Goal: Use online tool/utility: Utilize a website feature to perform a specific function

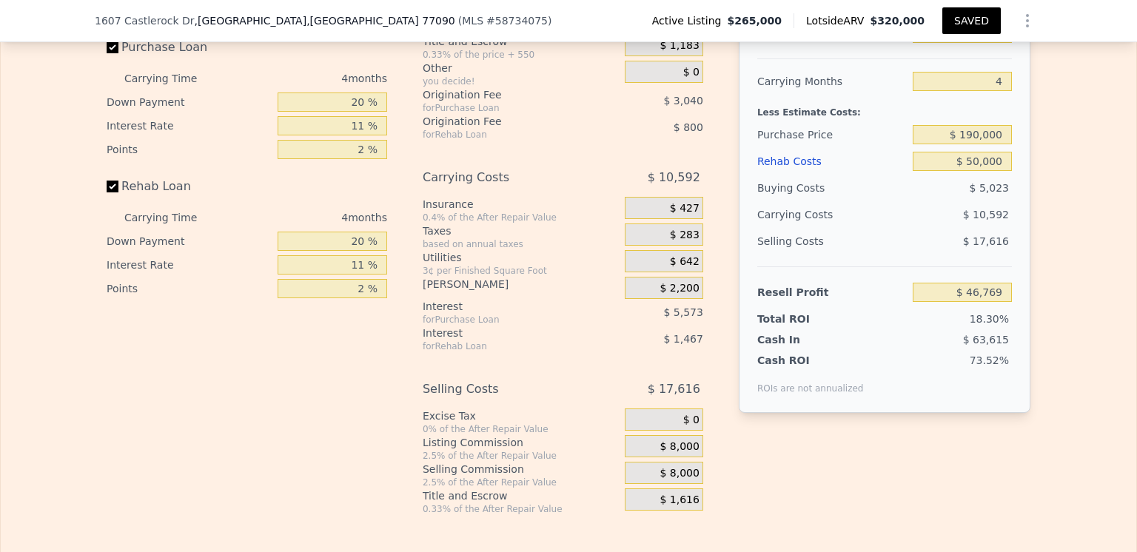
scroll to position [2290, 0]
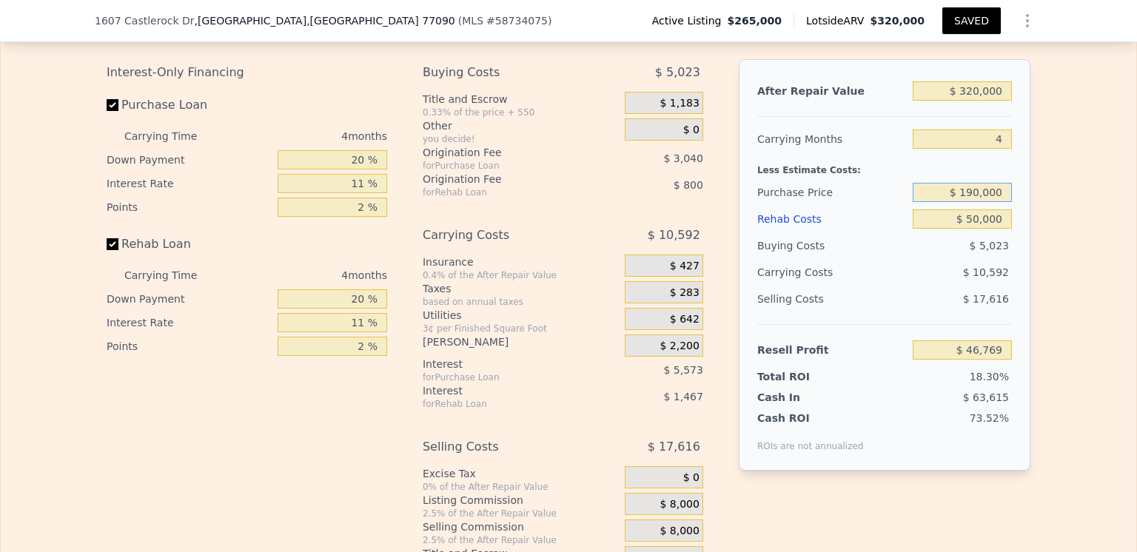
click at [976, 202] on input "$ 190,000" at bounding box center [962, 192] width 99 height 19
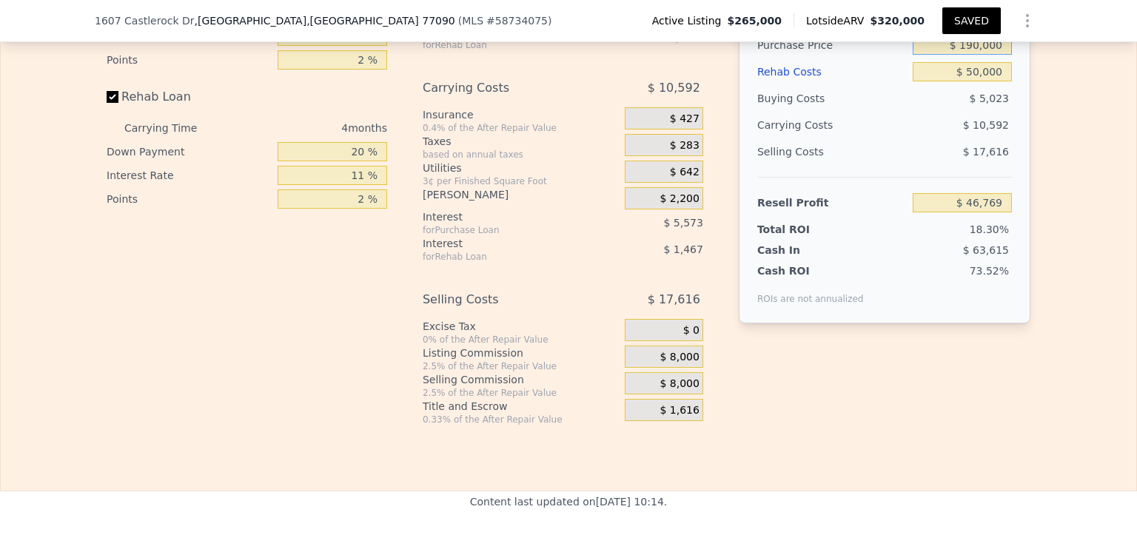
scroll to position [2512, 0]
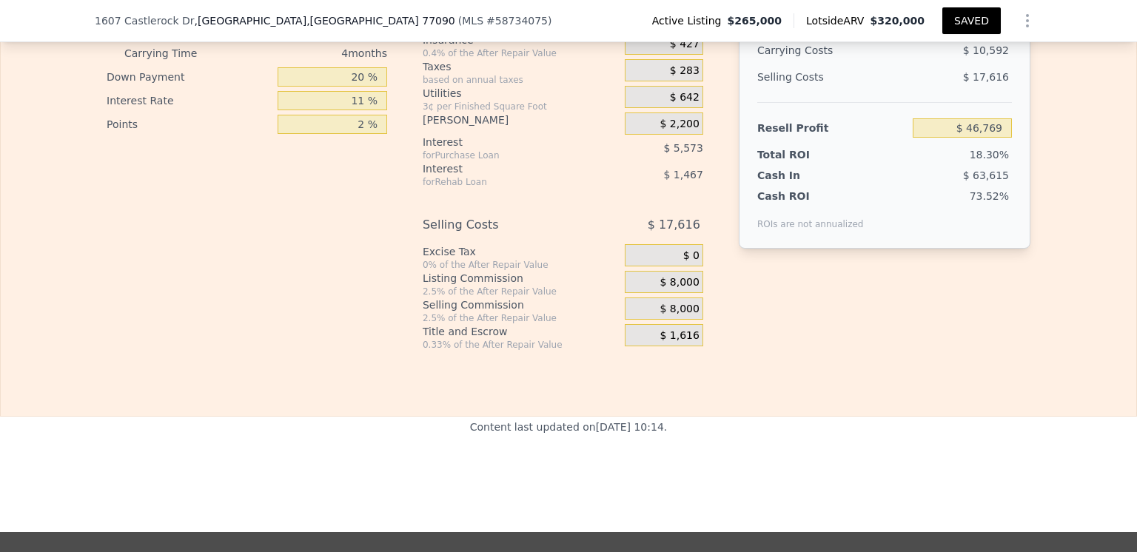
click at [682, 290] on span "$ 8,000" at bounding box center [679, 282] width 39 height 13
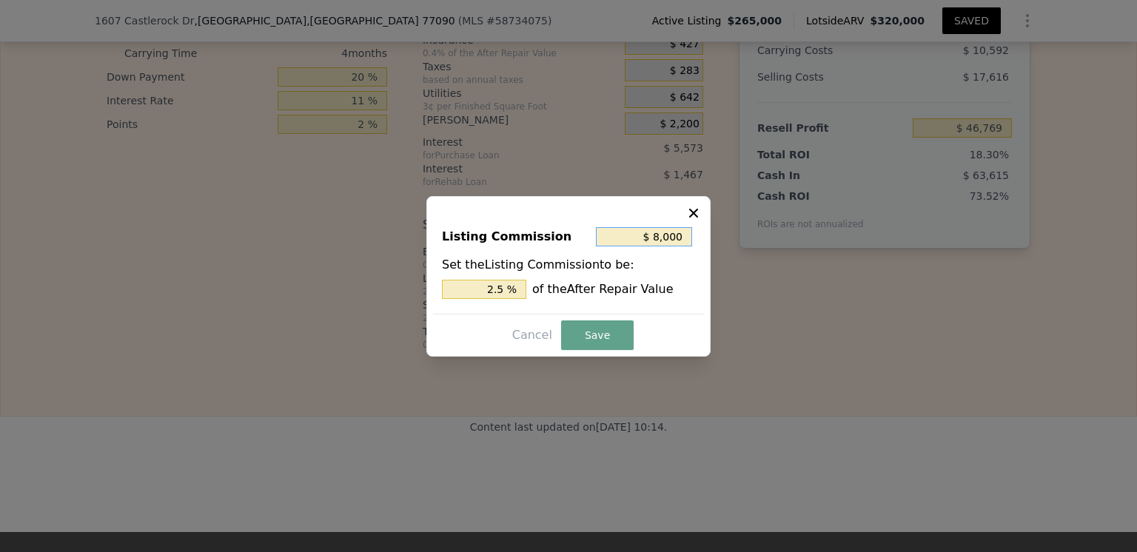
click at [681, 238] on input "$ 8,000" at bounding box center [644, 236] width 96 height 19
type input "$ 800"
type input "0.25 %"
type input "$ 80"
type input "0.025 %"
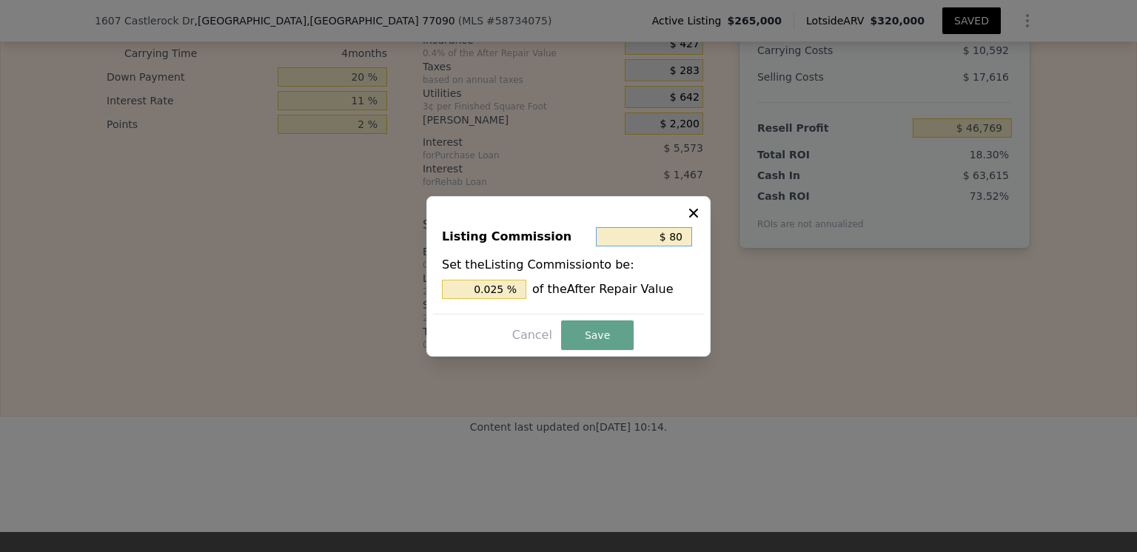
type input "$ 8"
type input "0.003 %"
type input "$ 0"
type input "0 %"
type input "$ 0"
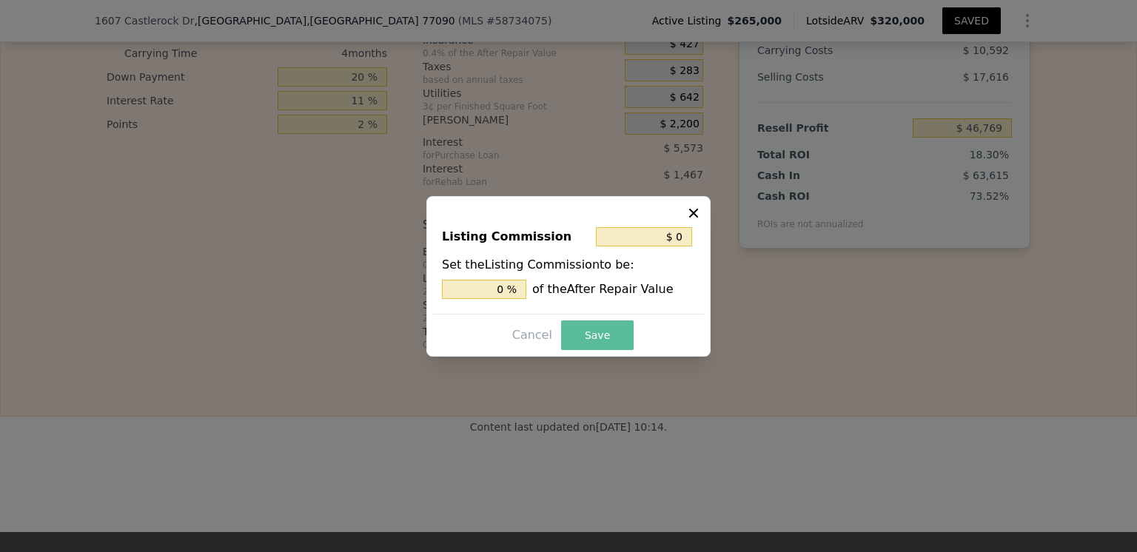
drag, startPoint x: 606, startPoint y: 334, endPoint x: 622, endPoint y: 335, distance: 15.6
click at [606, 333] on button "Save" at bounding box center [597, 336] width 73 height 30
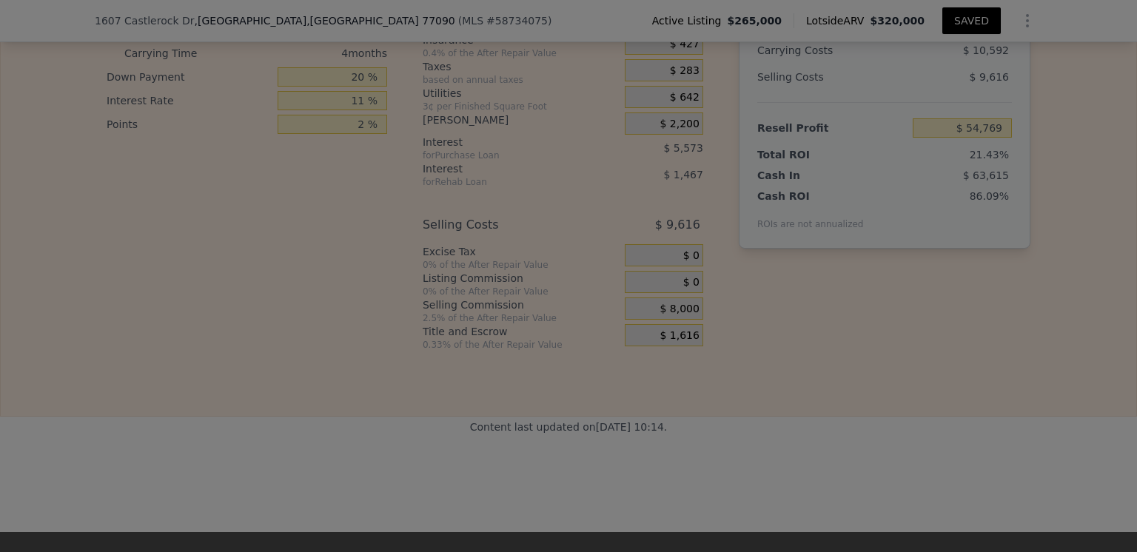
type input "$ 54,769"
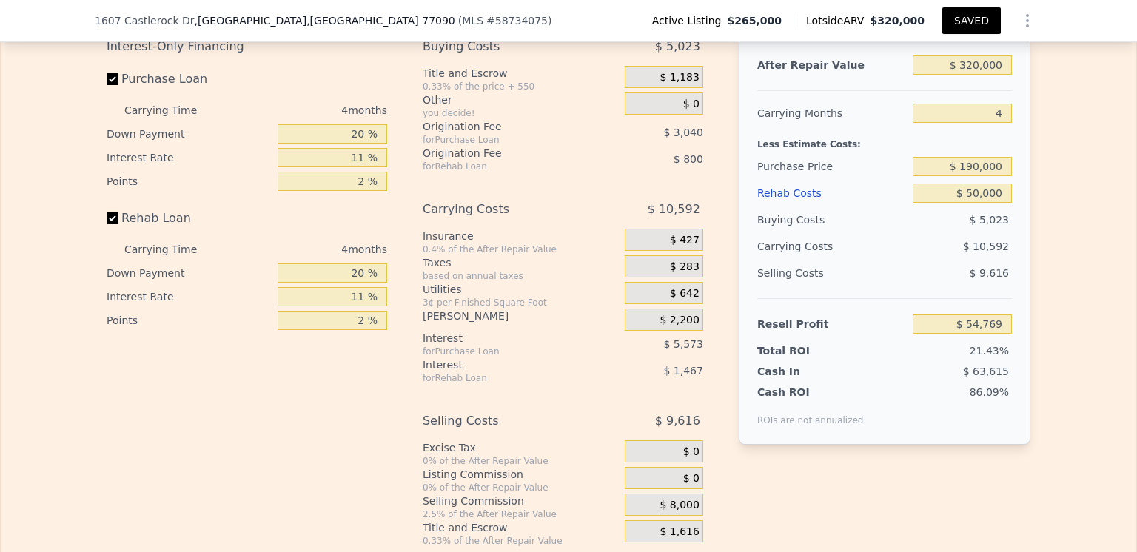
scroll to position [2290, 0]
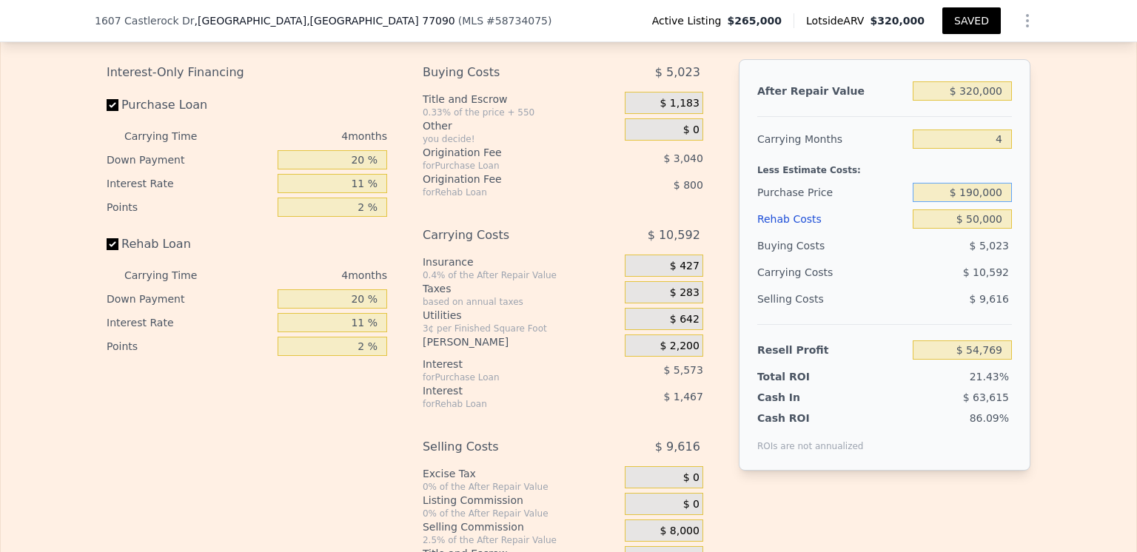
click at [977, 202] on input "$ 190,000" at bounding box center [962, 192] width 99 height 19
click at [986, 202] on input "$ 195,000" at bounding box center [962, 192] width 99 height 19
type input "$ 195,700"
click at [888, 286] on div "$ 10,592" at bounding box center [934, 272] width 156 height 27
type input "$ 48,791"
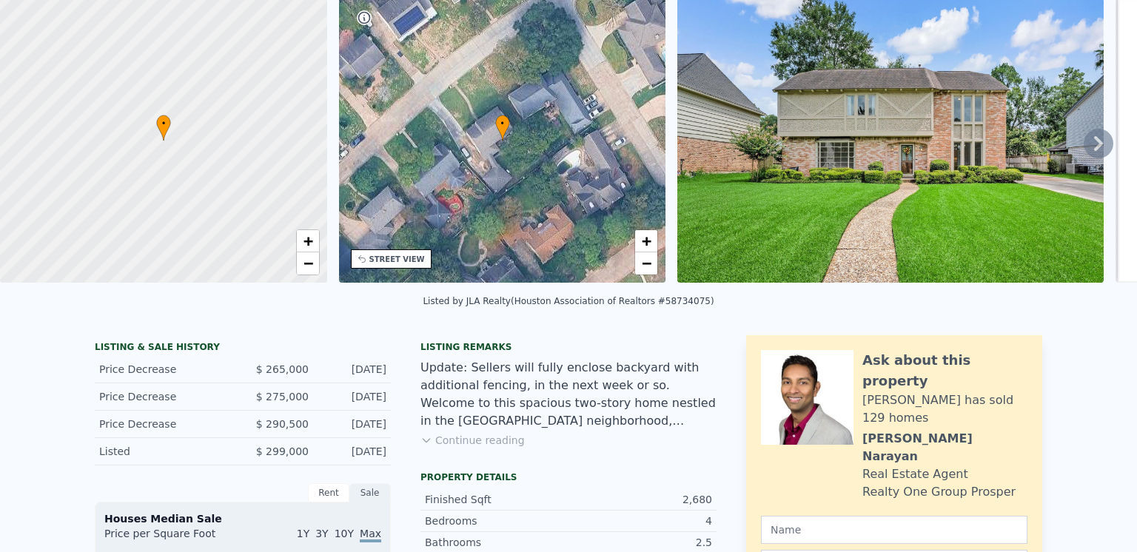
scroll to position [0, 0]
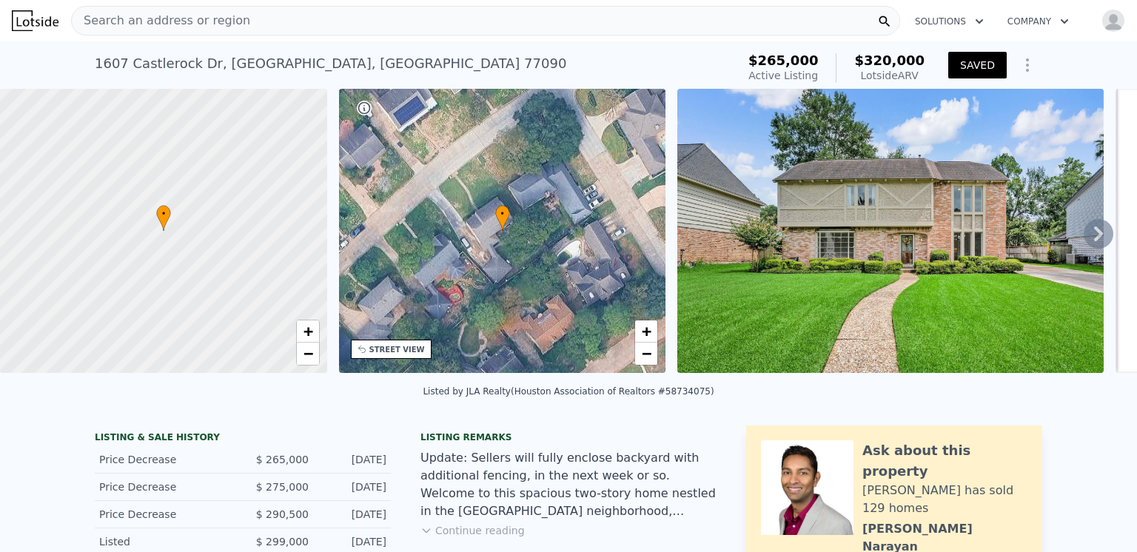
click at [163, 21] on span "Search an address or region" at bounding box center [161, 21] width 178 height 18
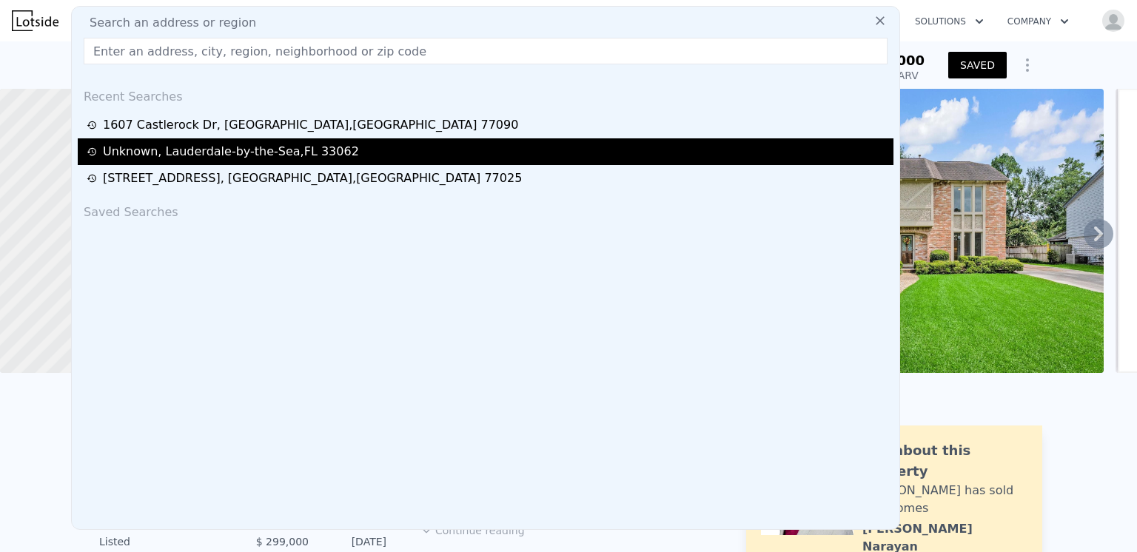
click at [185, 150] on div "Unknown , Lauderdale-by-the-Sea , FL 33062" at bounding box center [231, 152] width 256 height 18
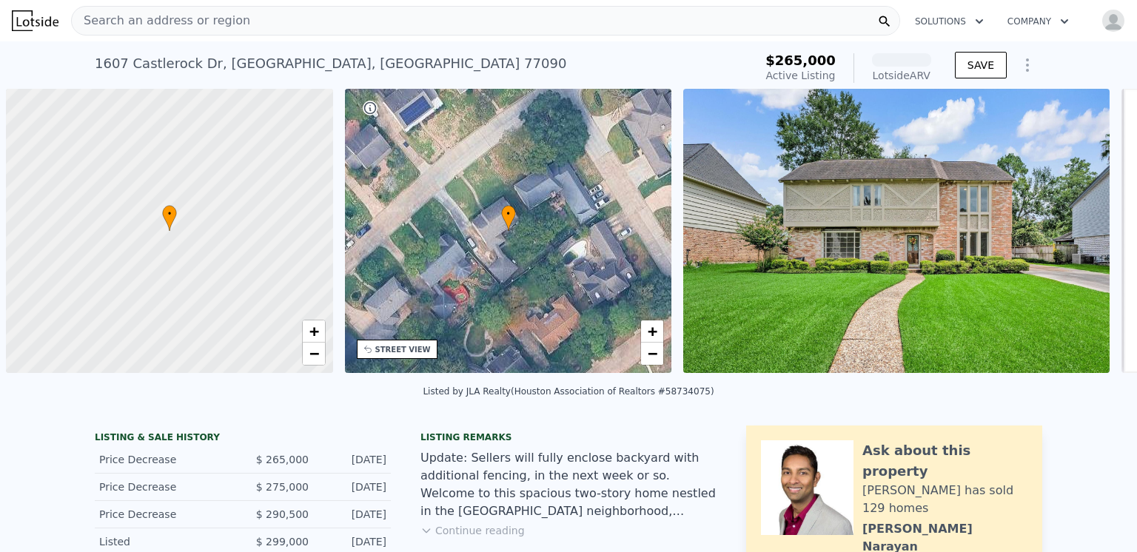
scroll to position [0, 6]
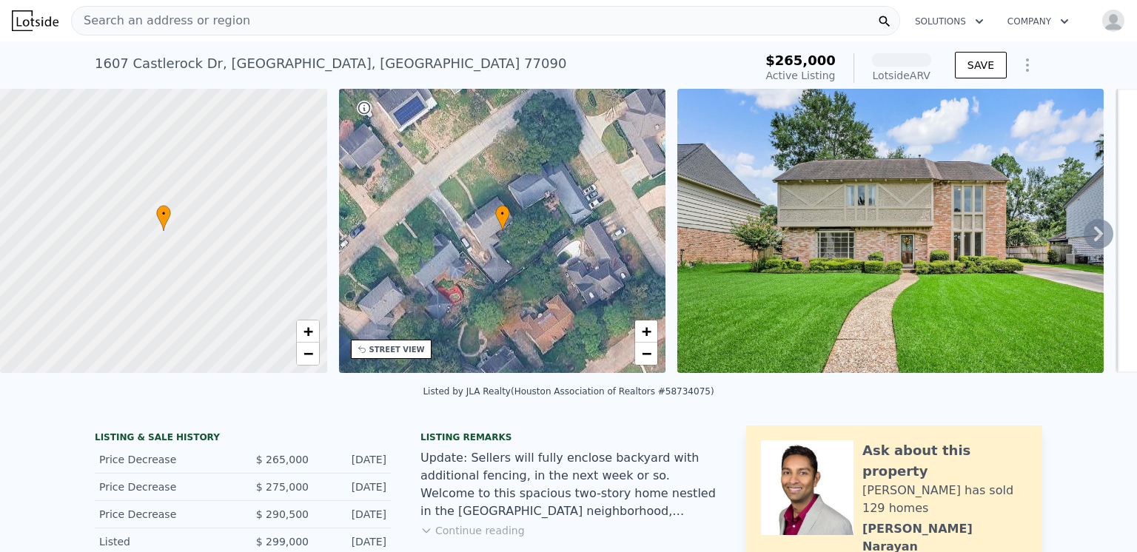
click at [219, 21] on span "Search an address or region" at bounding box center [161, 21] width 178 height 18
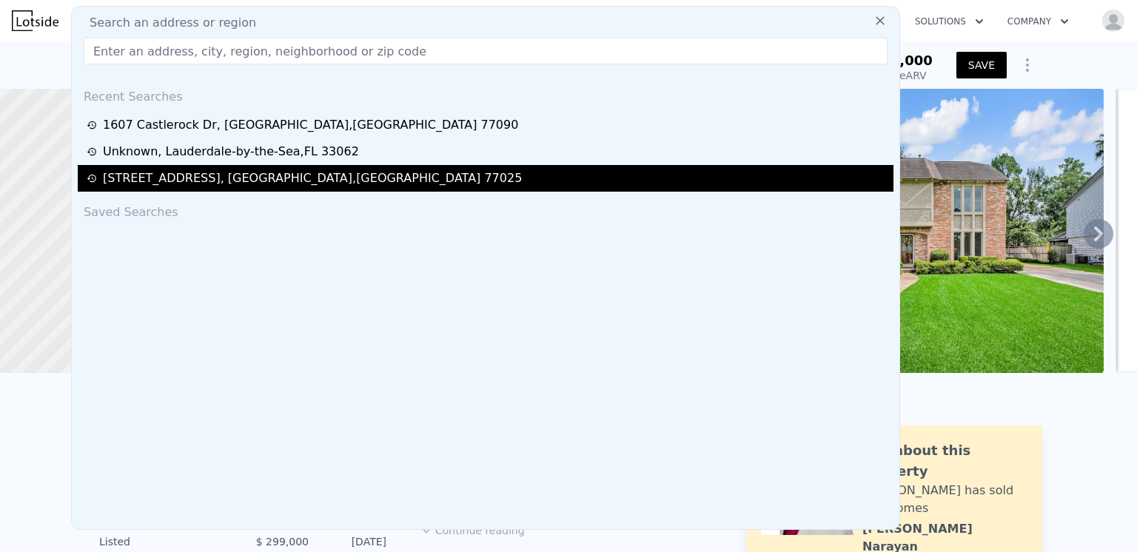
click at [221, 181] on div "8713 Timberside Dr , Houston , TX 77025" at bounding box center [312, 179] width 419 height 18
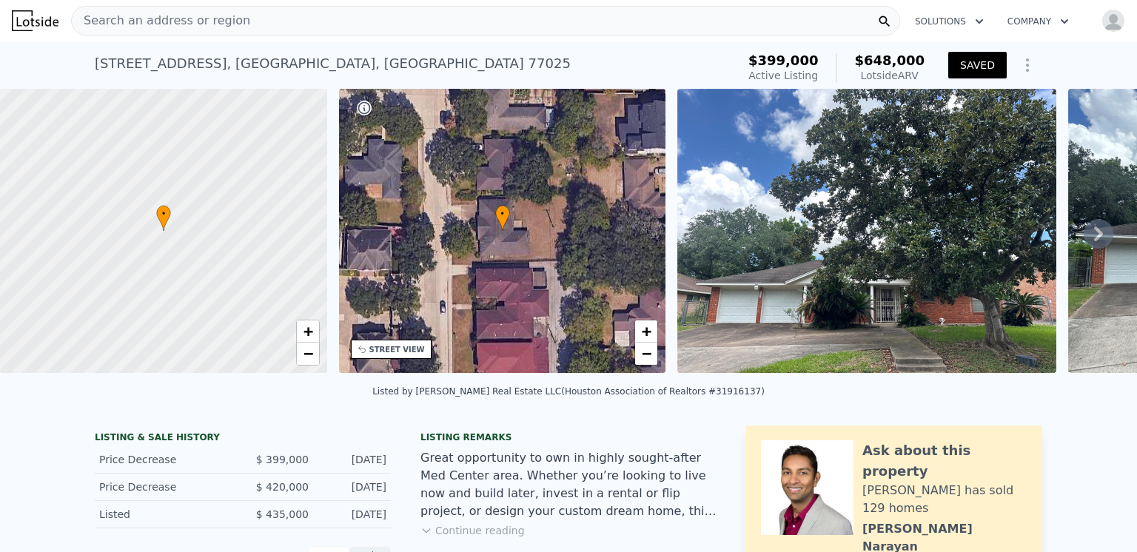
click at [167, 21] on span "Search an address or region" at bounding box center [161, 21] width 178 height 18
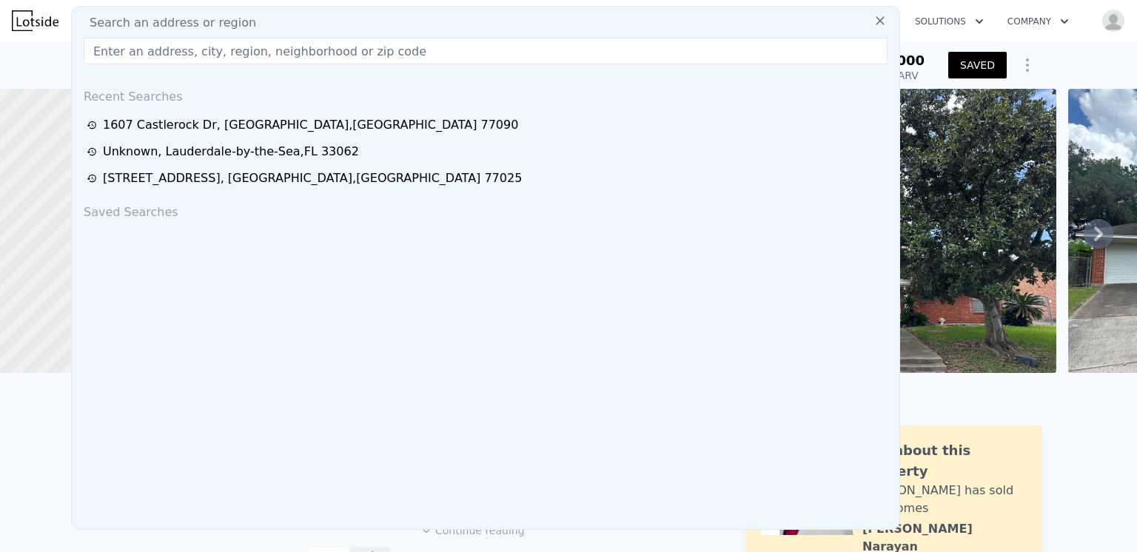
click at [148, 54] on input "text" at bounding box center [486, 51] width 804 height 27
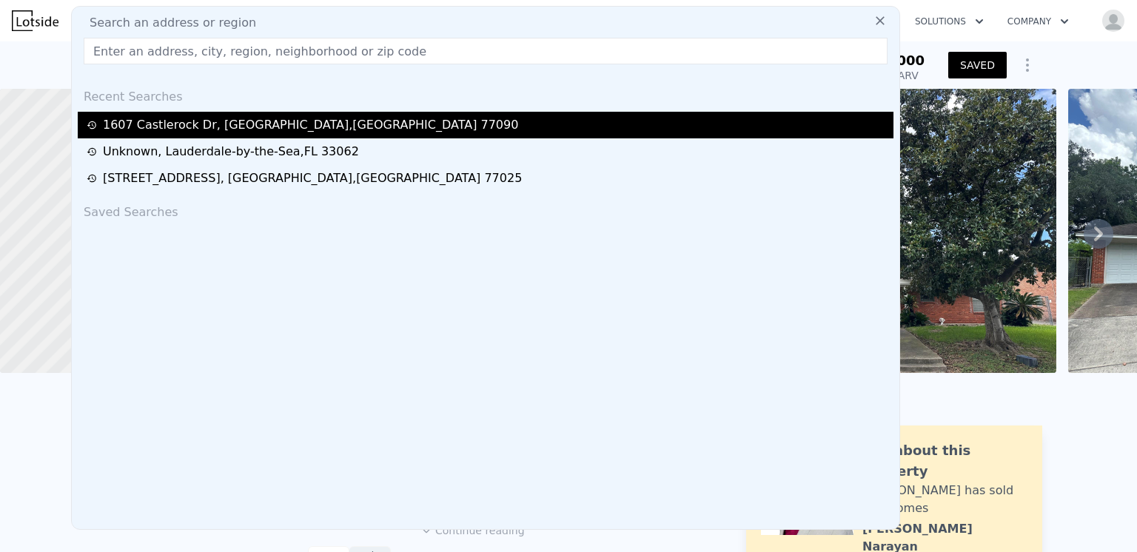
click at [270, 128] on div "1607 Castlerock Dr , Harris County , TX 77090" at bounding box center [310, 125] width 415 height 18
type input "4"
type input "2.5"
type input "3.5"
type input "2200"
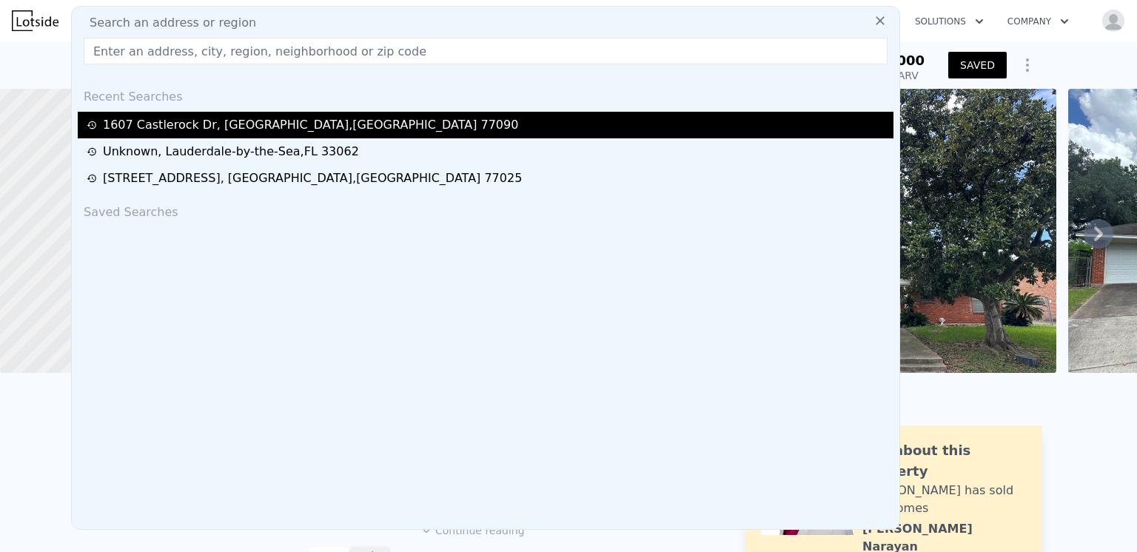
type input "3453"
type input "8659.728000000001"
type input "9927.324"
type input "$ 320,000"
type input "4"
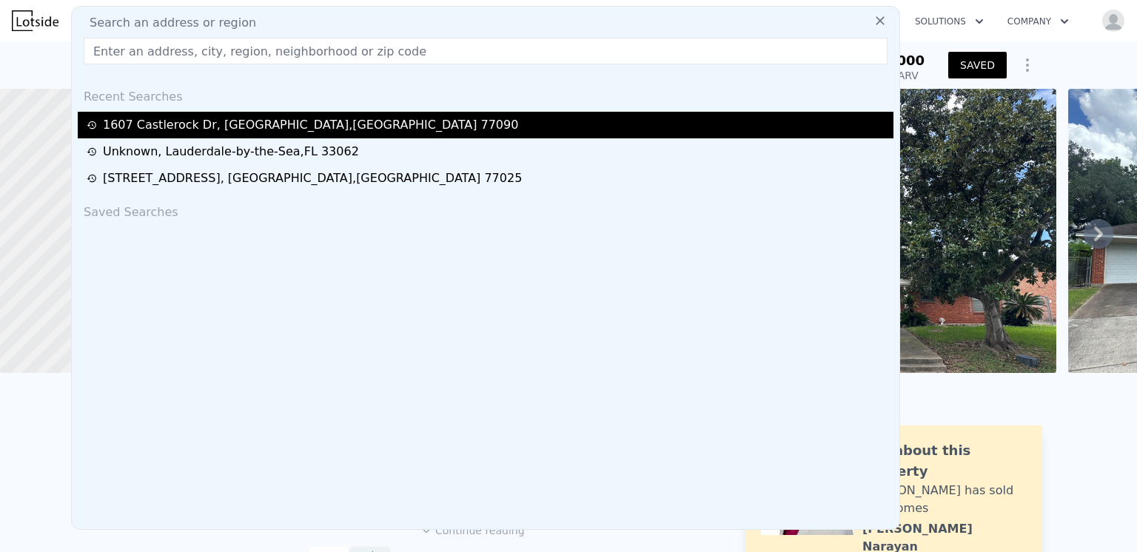
type input "$ 50,000"
type input "$ 46,769"
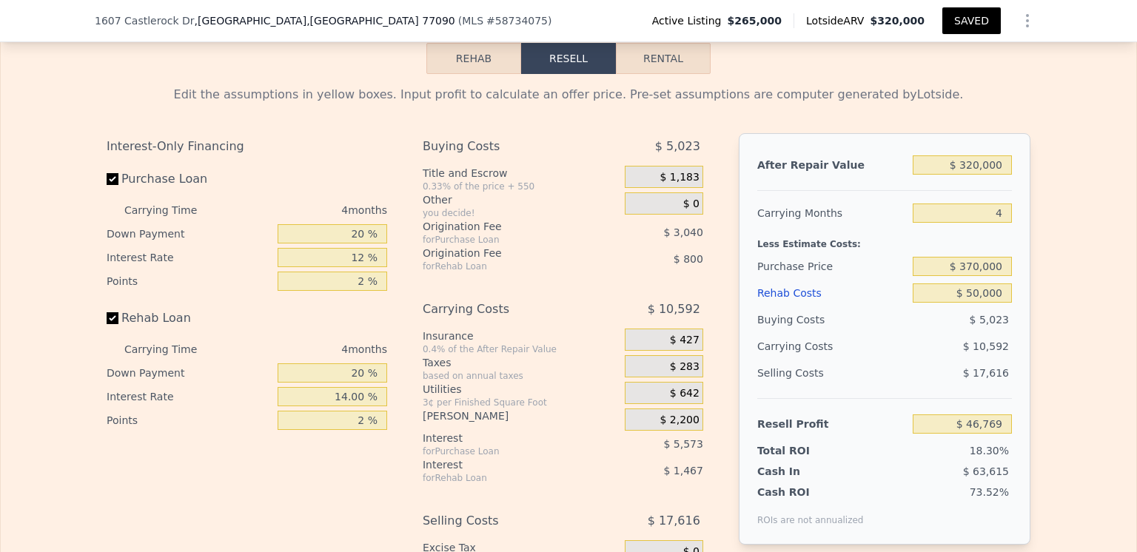
scroll to position [2290, 0]
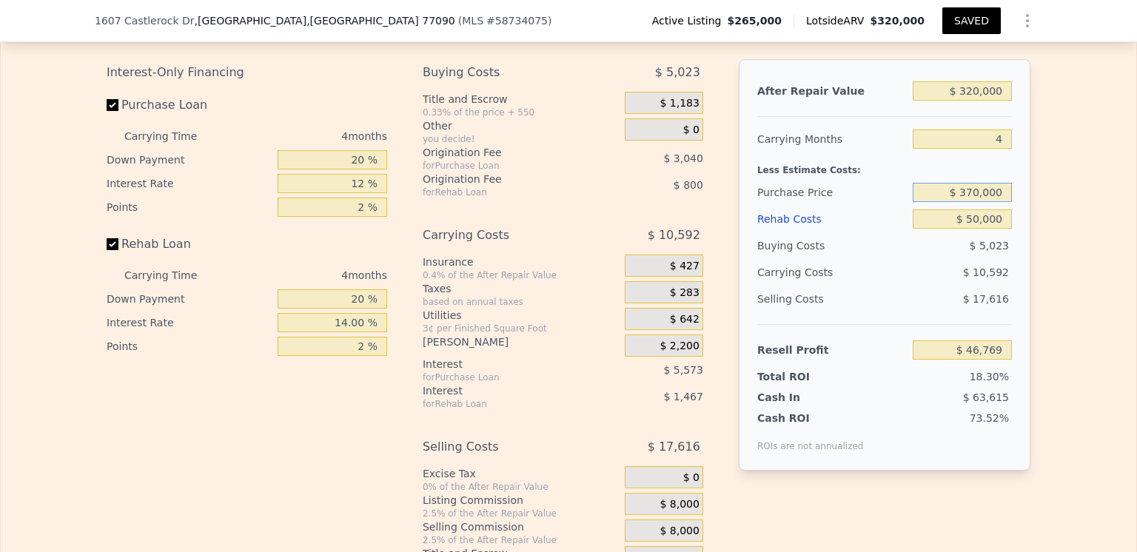
click at [977, 202] on input "$ 370,000" at bounding box center [962, 192] width 99 height 19
type input "$ 210,000"
click at [1055, 241] on div "Edit the assumptions in yellow boxes. Input profit to calculate an offer price.…" at bounding box center [569, 286] width 1136 height 573
type input "$ 25,795"
click at [996, 149] on input "4" at bounding box center [962, 139] width 99 height 19
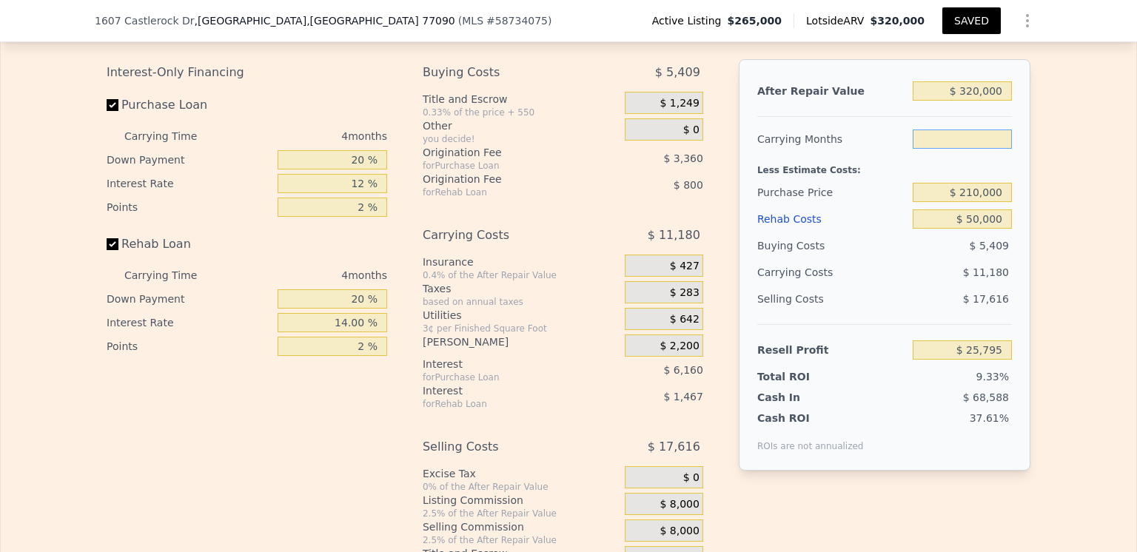
type input "3"
type input "$ 28,591"
type input "3"
click at [1050, 171] on div "Edit the assumptions in yellow boxes. Input profit to calculate an offer price.…" at bounding box center [569, 286] width 1136 height 573
click at [1013, 181] on div "After Repair Value $ 320,000 Carrying Months 3 Less Estimate Costs: Purchase Pr…" at bounding box center [885, 265] width 292 height 412
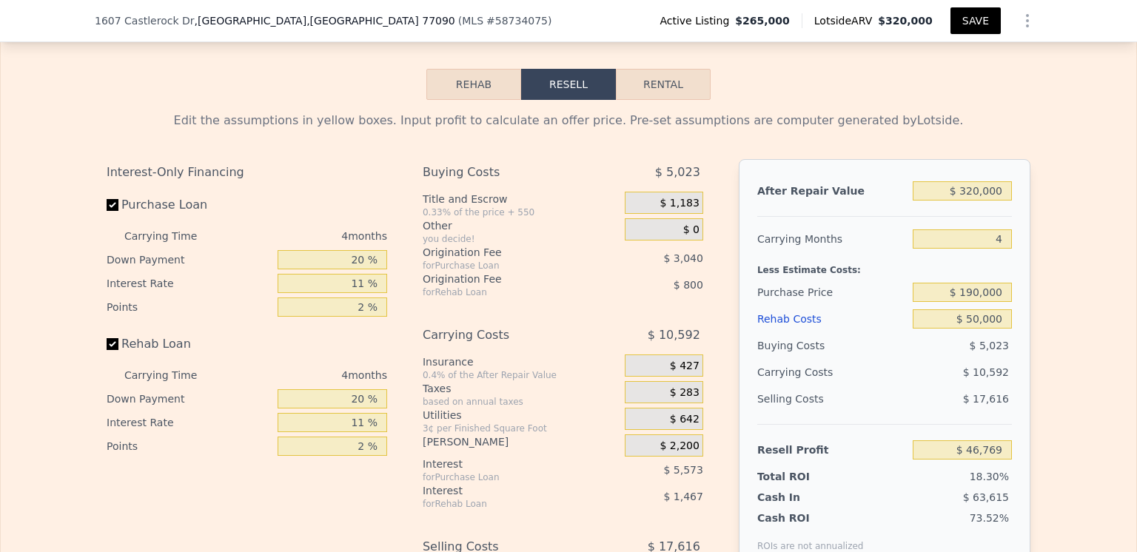
scroll to position [2216, 0]
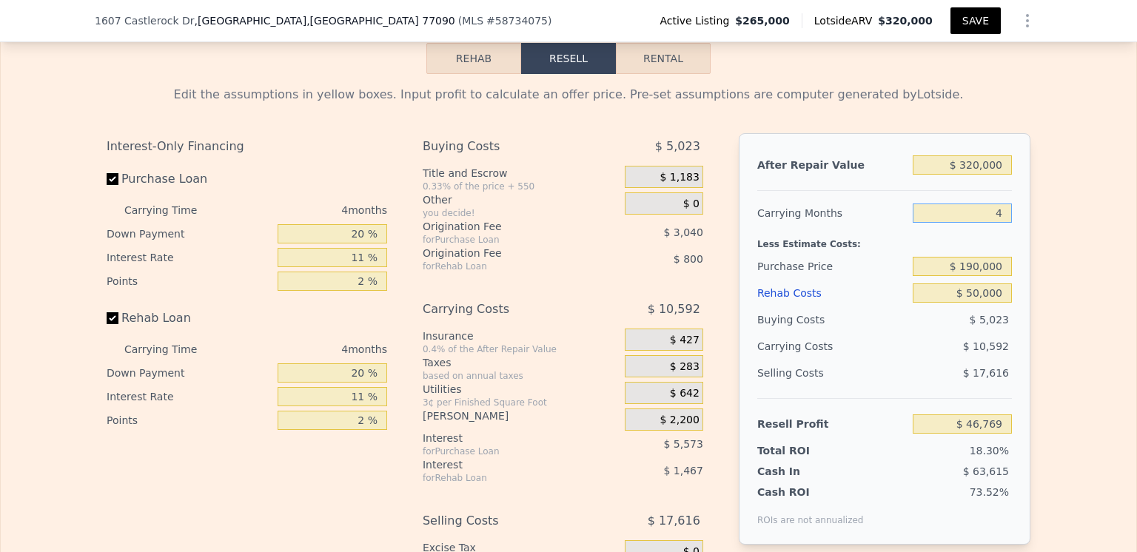
click at [995, 223] on input "4" at bounding box center [962, 213] width 99 height 19
type input "3"
type input "$ 49,418"
type input "3"
click at [1043, 228] on div "Edit the assumptions in yellow boxes. Input profit to calculate an offer price.…" at bounding box center [569, 360] width 1136 height 573
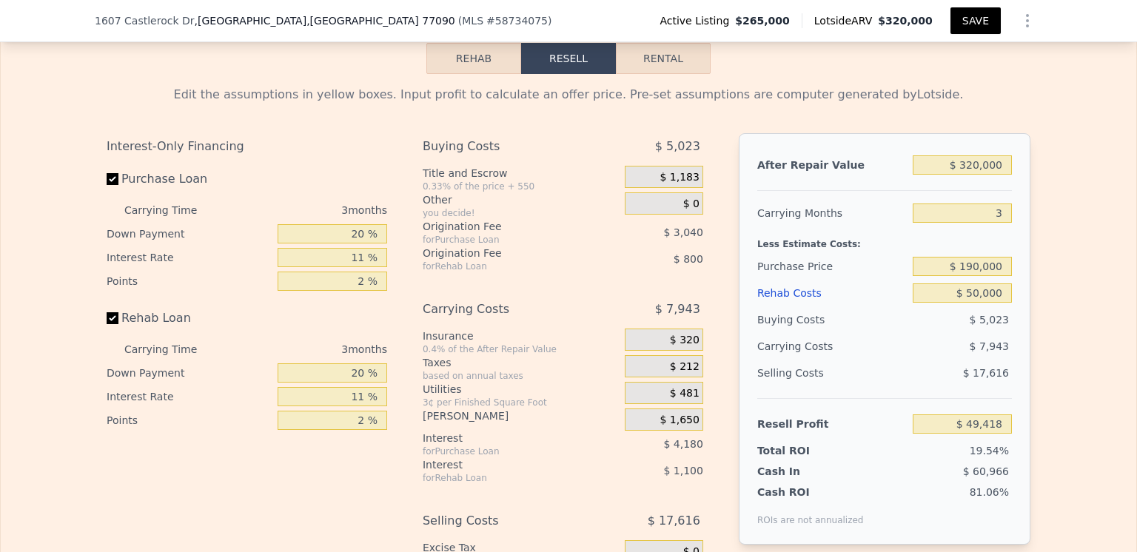
click at [989, 253] on div "Less Estimate Costs:" at bounding box center [885, 240] width 255 height 27
click at [975, 276] on input "$ 190,000" at bounding box center [962, 266] width 99 height 19
type input "$ 210,000"
click at [990, 250] on div "Less Estimate Costs:" at bounding box center [885, 240] width 255 height 27
type input "$ 28,591"
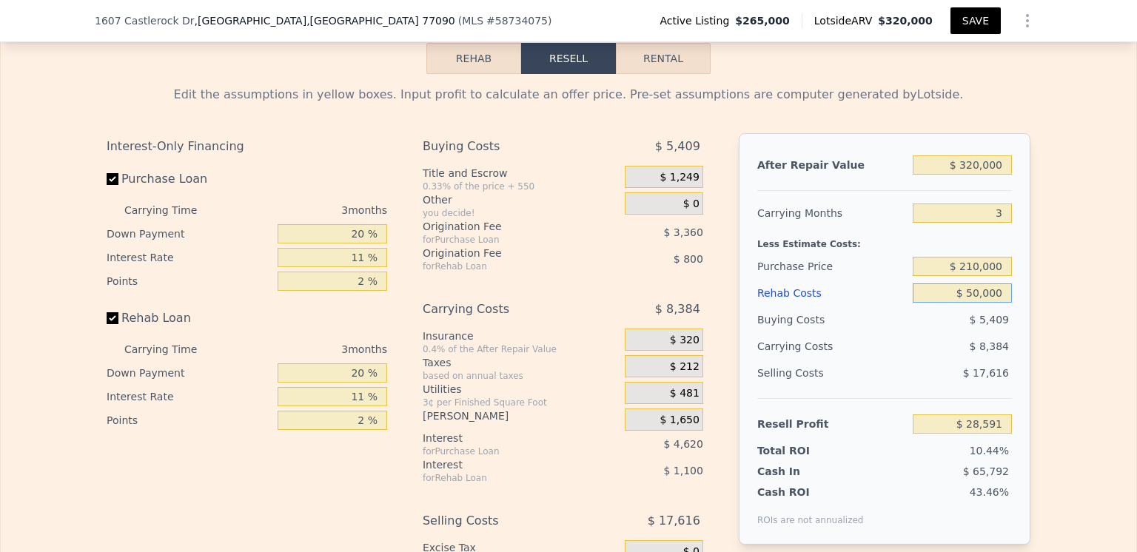
click at [971, 303] on input "$ 50,000" at bounding box center [962, 293] width 99 height 19
type input "$ 0000"
type input "$ 80,492"
type input "$ 40,000"
type input "$ 38,973"
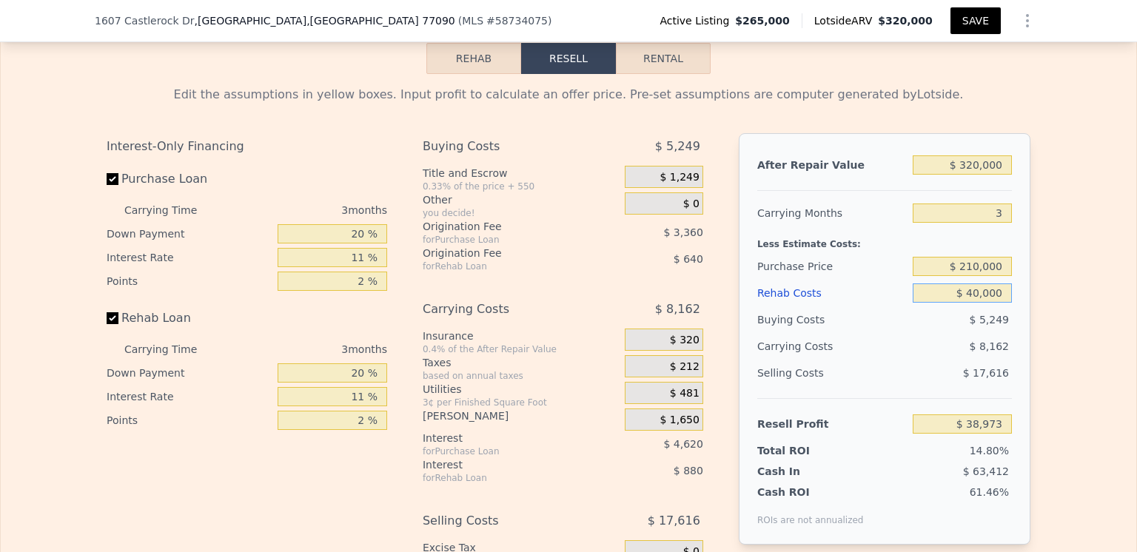
type input "$ 40,000"
click at [897, 360] on div "$ 8,162" at bounding box center [934, 346] width 156 height 27
click at [1017, 273] on div "After Repair Value $ 320,000 Carrying Months 3 Less Estimate Costs: Purchase Pr…" at bounding box center [885, 339] width 292 height 412
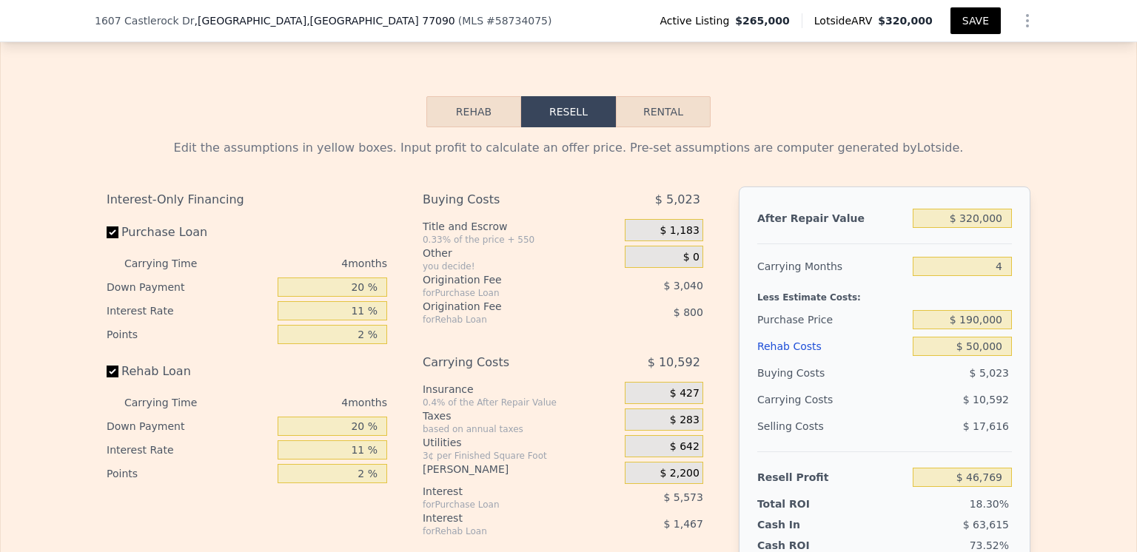
scroll to position [2235, 0]
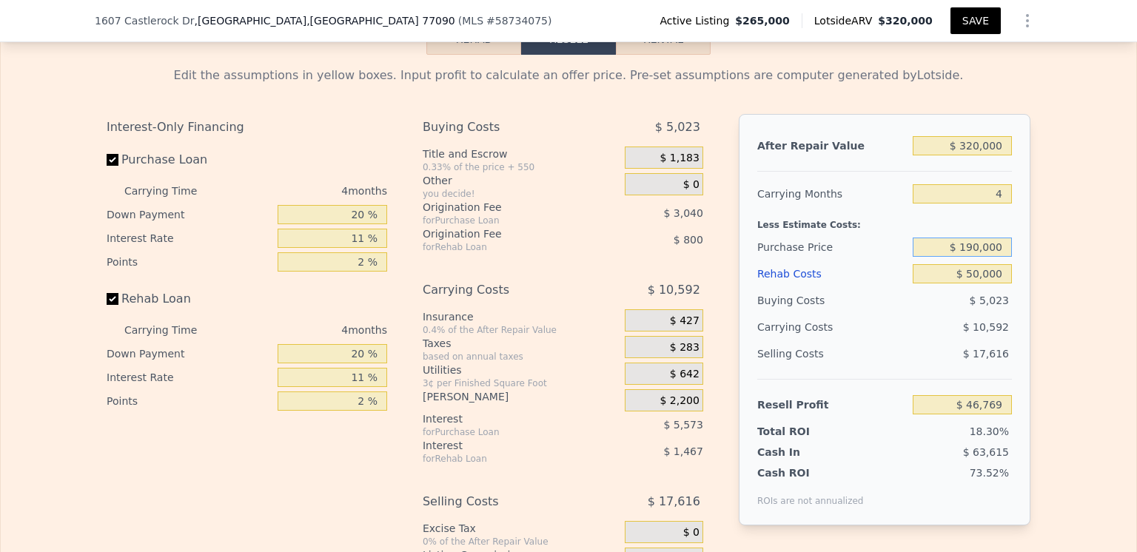
click at [972, 257] on input "$ 190,000" at bounding box center [962, 247] width 99 height 19
type input "$ 210,000"
click at [886, 364] on div "Selling Costs" at bounding box center [833, 354] width 150 height 27
type input "$ 25,795"
click at [972, 284] on input "$ 50,000" at bounding box center [962, 273] width 99 height 19
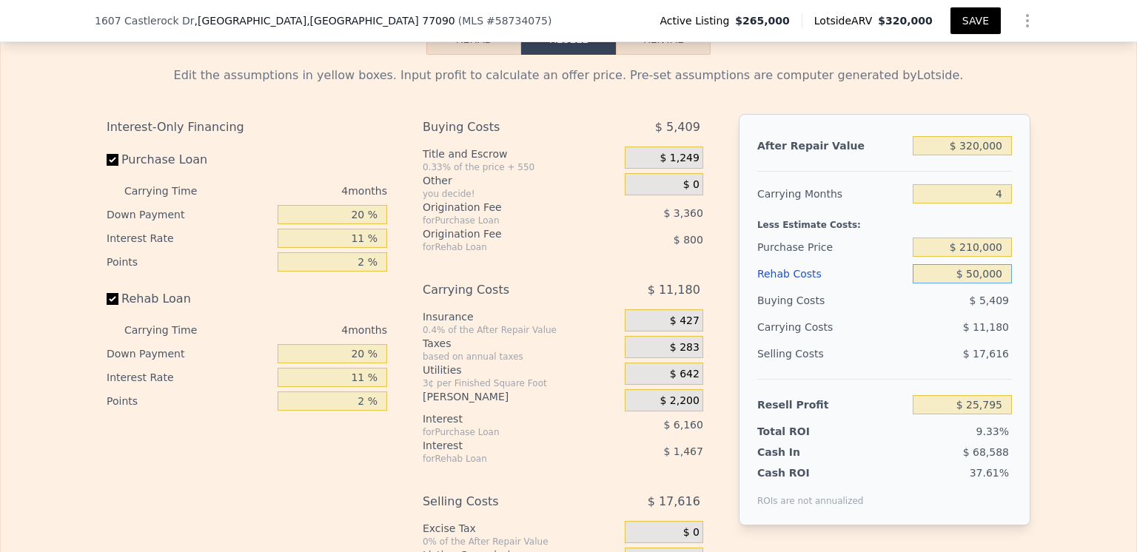
type input "$ 0000"
type input "$ 78,063"
type input "$ 40,000"
type input "$ 36,251"
type input "$ 40,000"
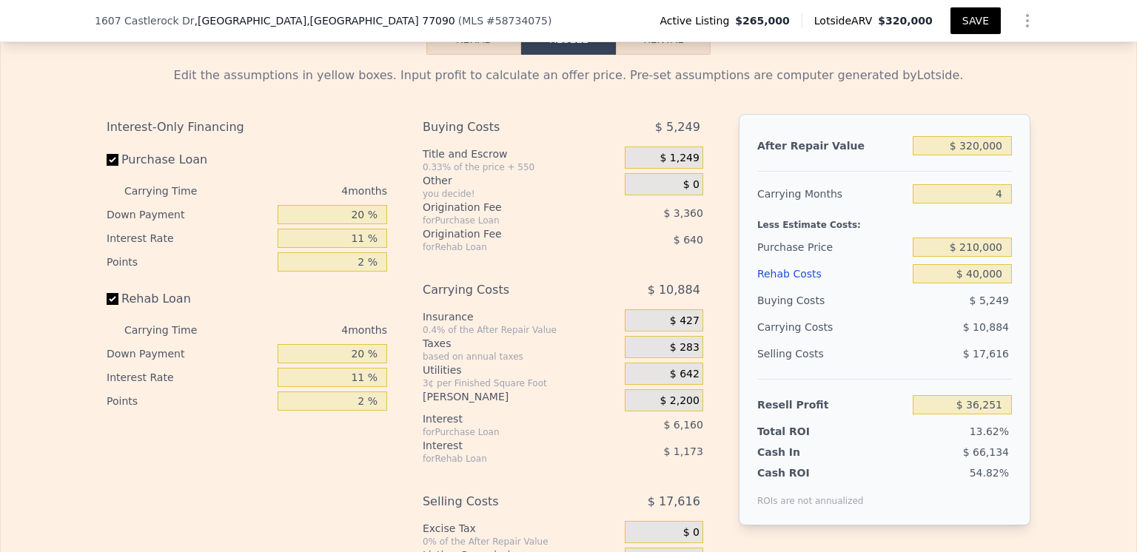
click at [929, 367] on div "$ 17,616" at bounding box center [963, 354] width 100 height 27
click at [995, 204] on input "4" at bounding box center [962, 193] width 99 height 19
type input "3"
type input "$ 38,973"
type input "3"
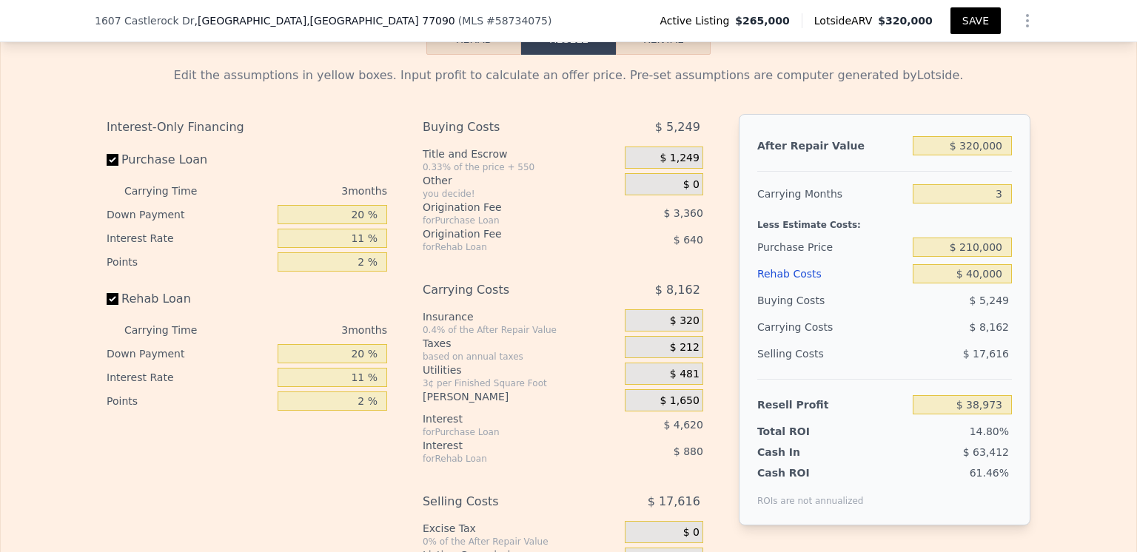
click at [860, 306] on div "Buying Costs" at bounding box center [833, 300] width 150 height 27
click at [876, 335] on div "$ 8,162" at bounding box center [934, 327] width 156 height 27
